Goal: Task Accomplishment & Management: Manage account settings

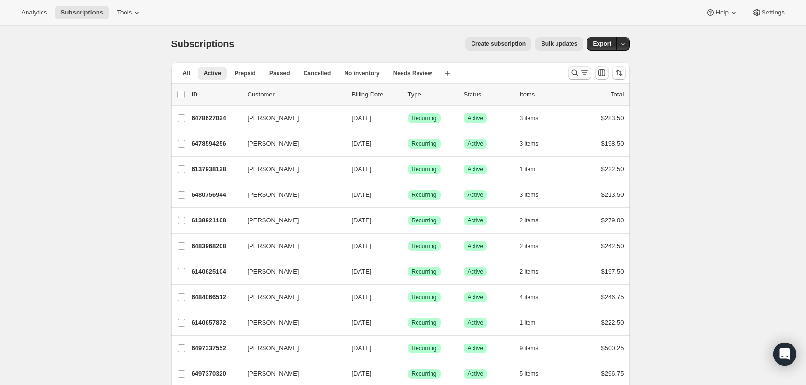
click at [574, 73] on icon "Search and filter results" at bounding box center [575, 73] width 10 height 10
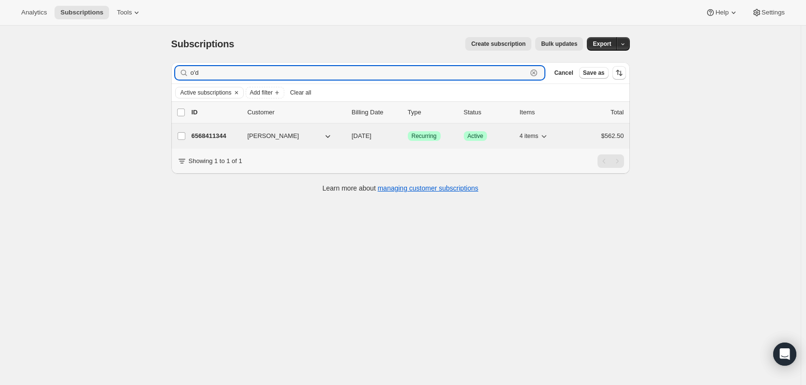
type input "o'd"
click at [207, 134] on p "6568411344" at bounding box center [216, 136] width 48 height 10
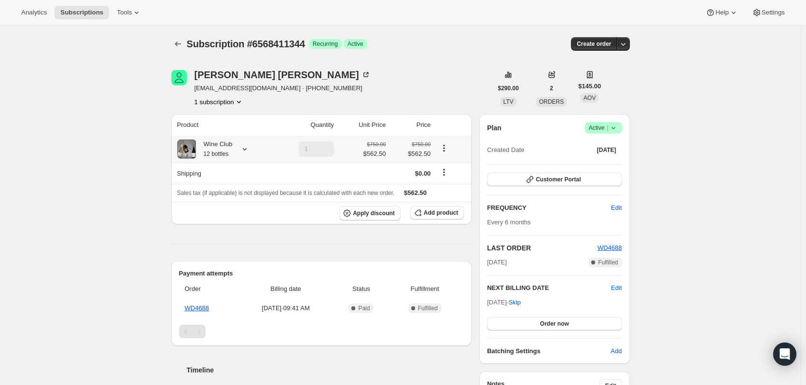
click at [245, 149] on icon at bounding box center [245, 149] width 10 height 10
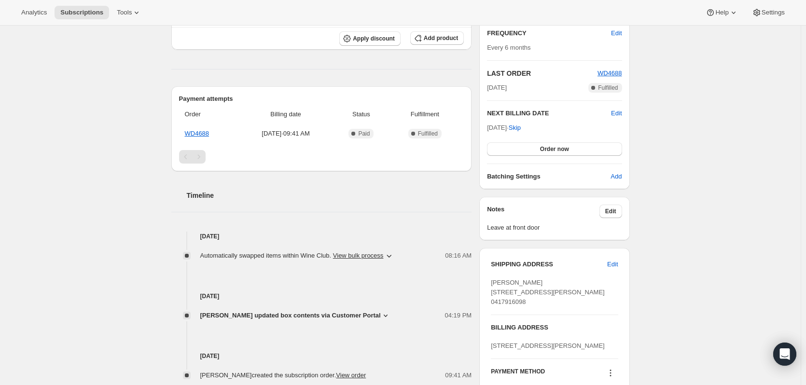
scroll to position [332, 0]
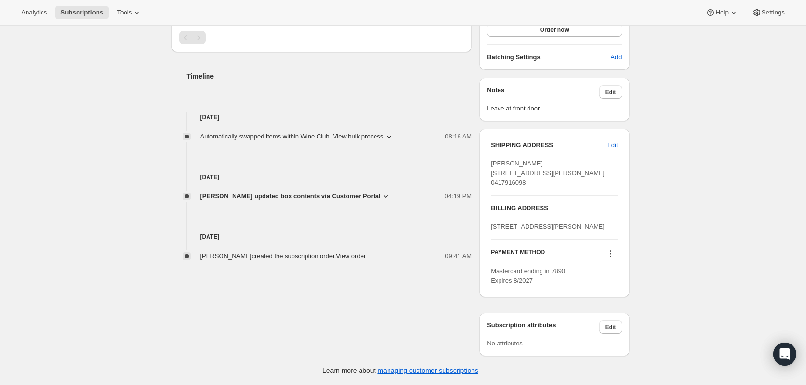
click at [382, 192] on icon at bounding box center [386, 197] width 10 height 10
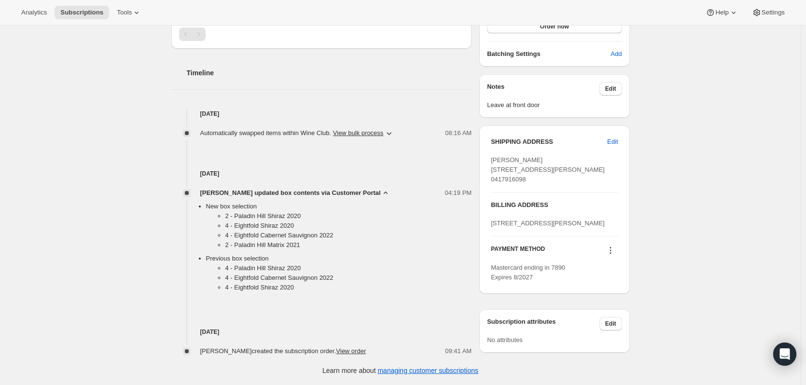
click at [85, 239] on div "Subscription #6568411344. This page is ready Subscription #6568411344 Success R…" at bounding box center [400, 56] width 801 height 657
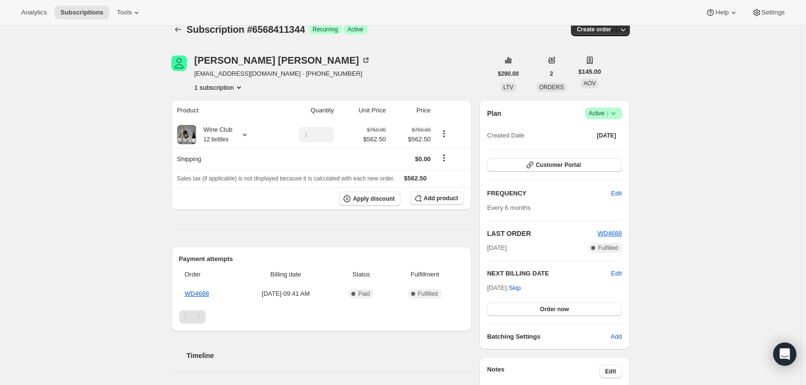
scroll to position [0, 0]
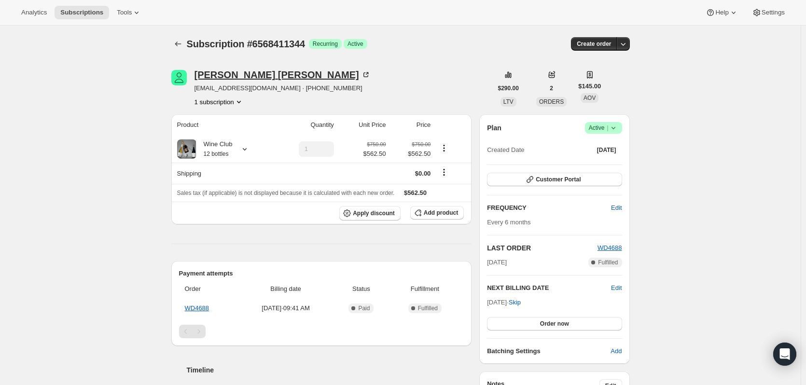
click at [234, 74] on div "[PERSON_NAME]" at bounding box center [283, 75] width 176 height 10
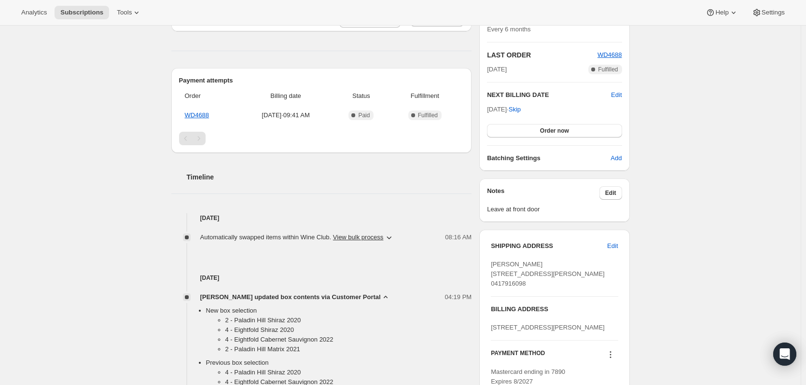
scroll to position [241, 0]
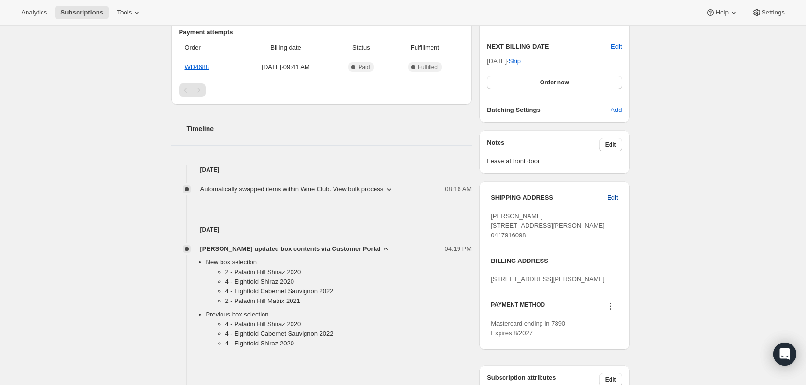
click at [615, 197] on span "Edit" at bounding box center [612, 198] width 11 height 10
select select "WA"
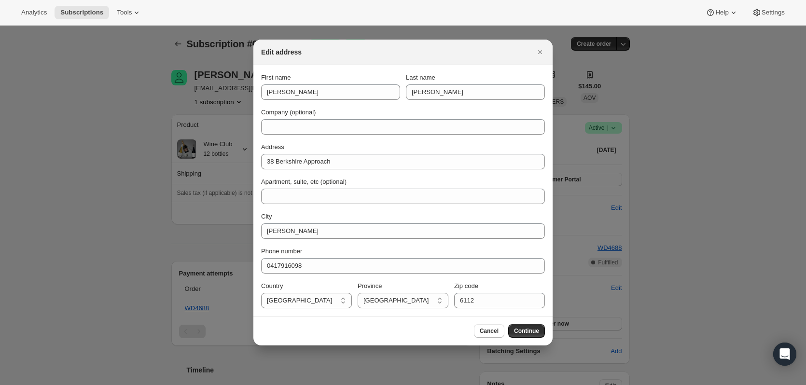
scroll to position [0, 0]
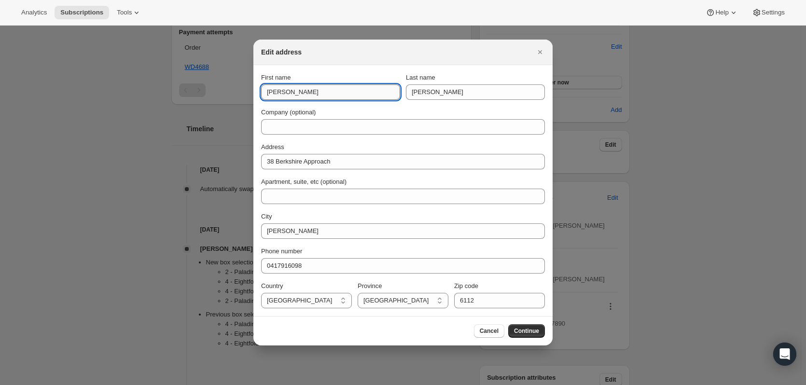
click at [299, 93] on input "[PERSON_NAME]" at bounding box center [330, 91] width 139 height 15
type input "[PERSON_NAME] & [PERSON_NAME]"
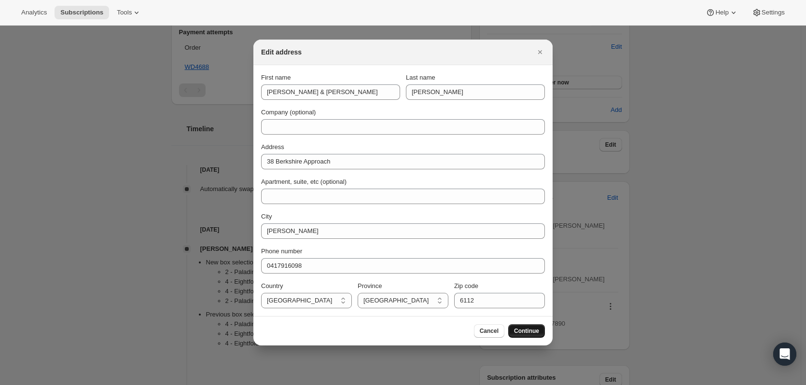
click at [520, 334] on span "Continue" at bounding box center [526, 331] width 25 height 8
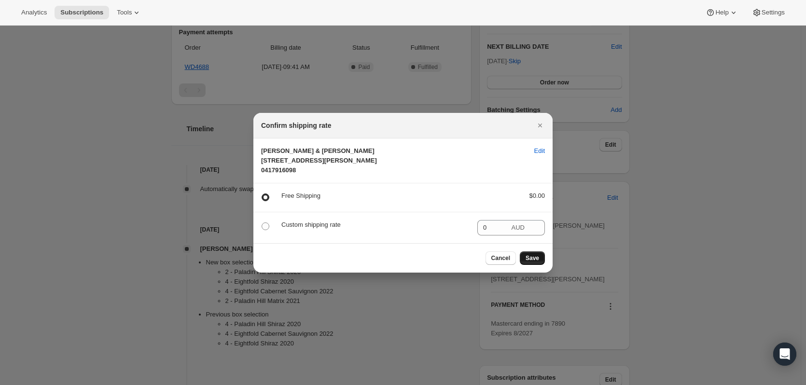
click at [535, 262] on span "Save" at bounding box center [533, 258] width 14 height 8
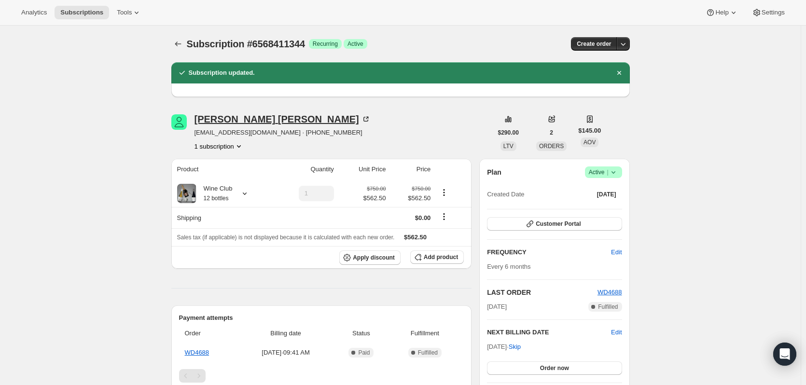
click at [229, 119] on div "[PERSON_NAME]" at bounding box center [283, 119] width 176 height 10
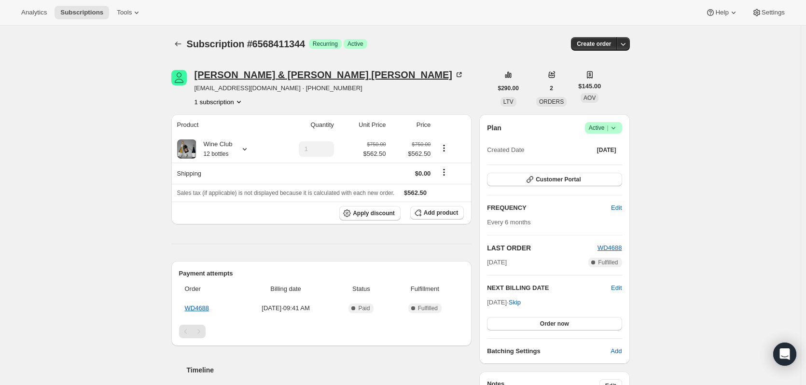
click at [230, 74] on div "[PERSON_NAME] & [PERSON_NAME]" at bounding box center [330, 75] width 270 height 10
